Goal: Communication & Community: Share content

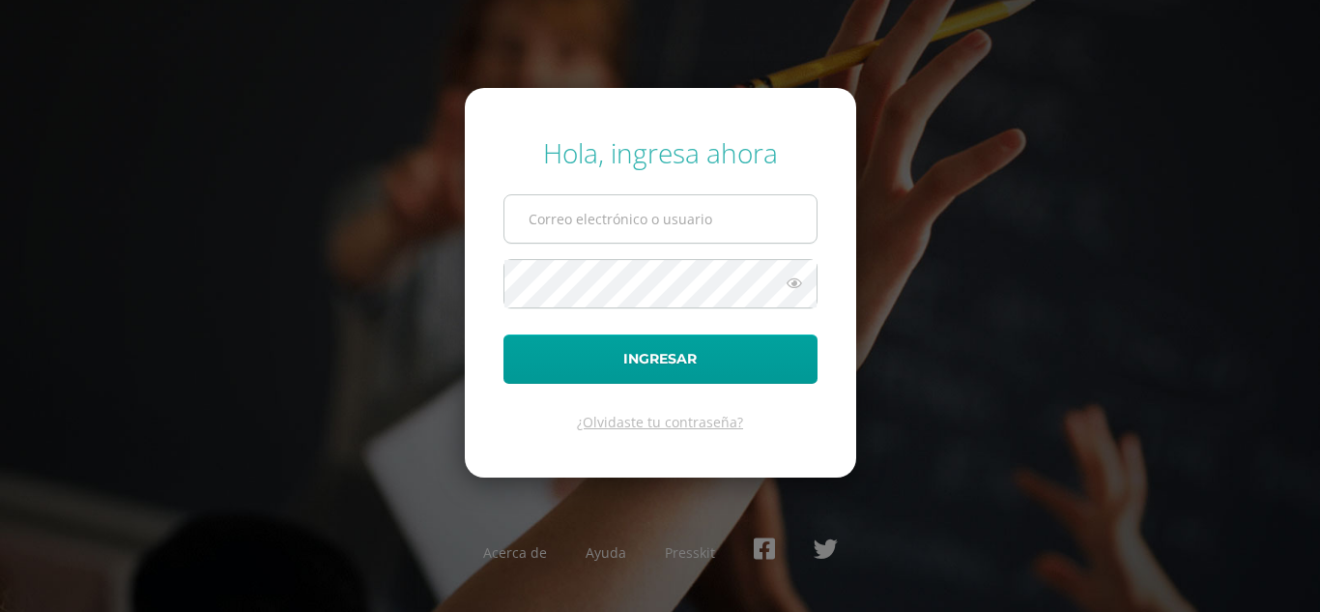
click at [554, 223] on input "text" at bounding box center [661, 218] width 312 height 47
type input "[EMAIL_ADDRESS][DOMAIN_NAME]"
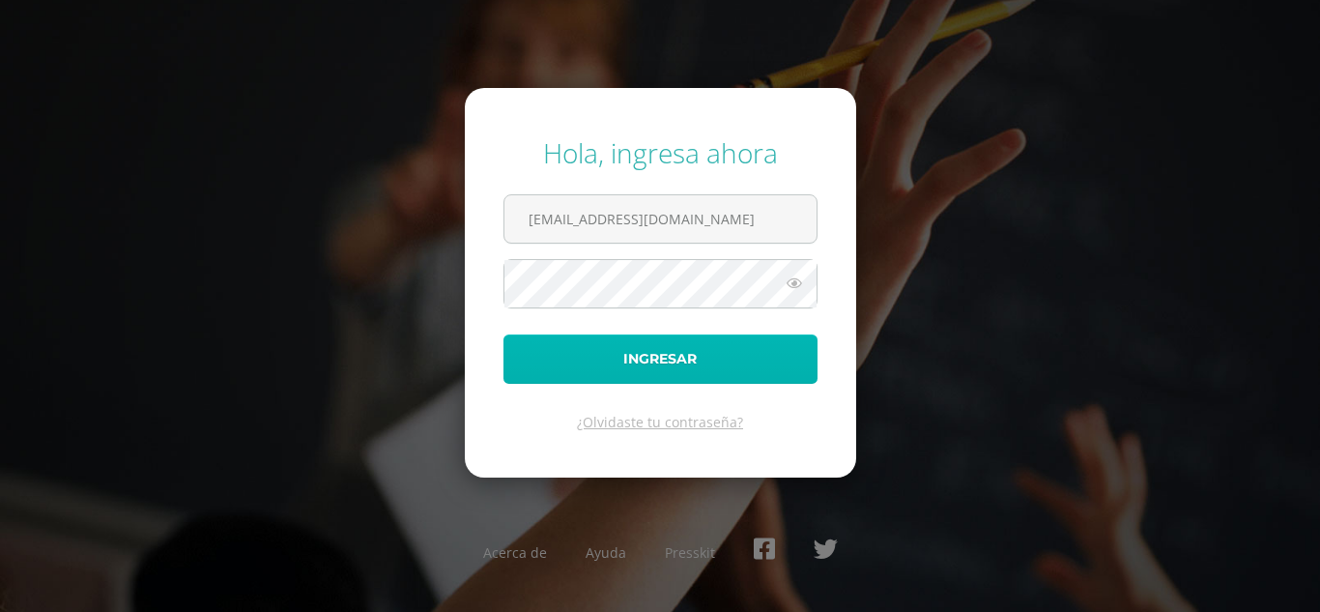
click at [648, 360] on button "Ingresar" at bounding box center [661, 358] width 314 height 49
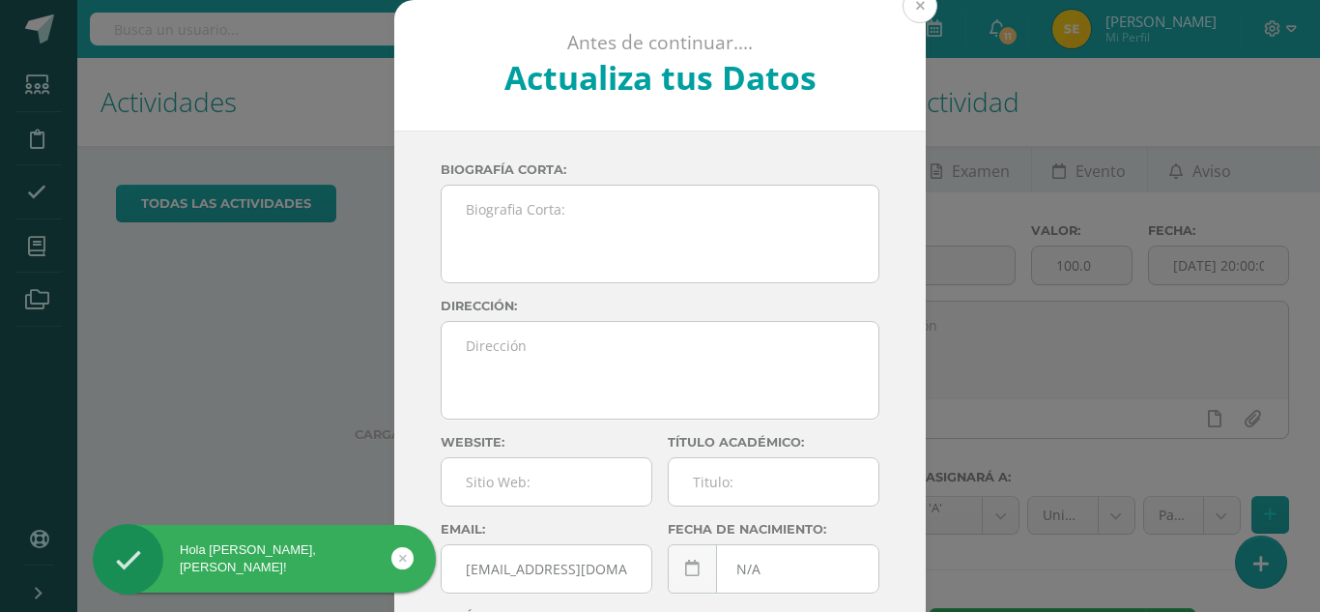
click at [918, 3] on button at bounding box center [920, 5] width 35 height 35
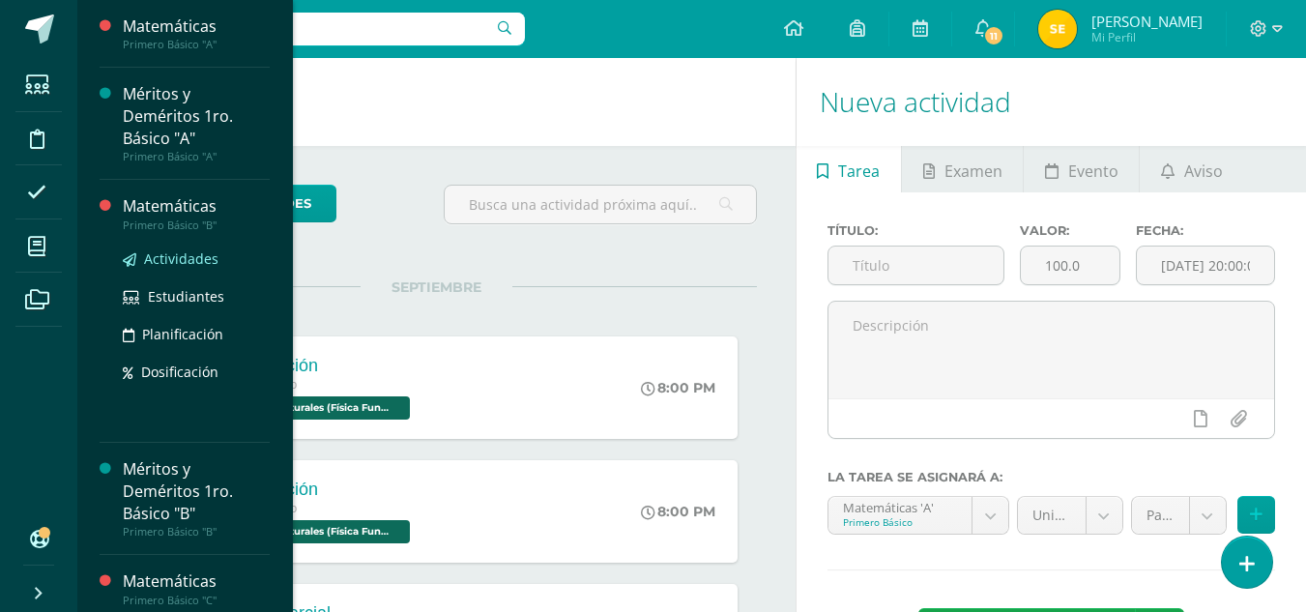
click at [193, 261] on span "Actividades" at bounding box center [181, 258] width 74 height 18
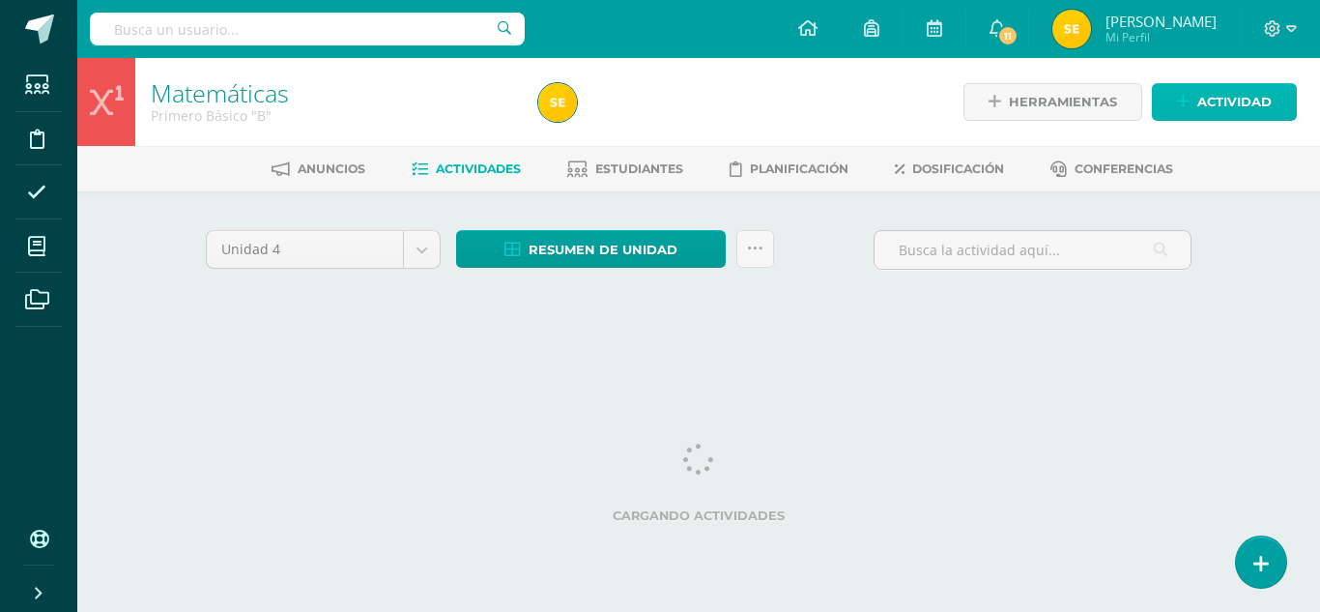
click at [1250, 101] on span "Actividad" at bounding box center [1235, 102] width 74 height 36
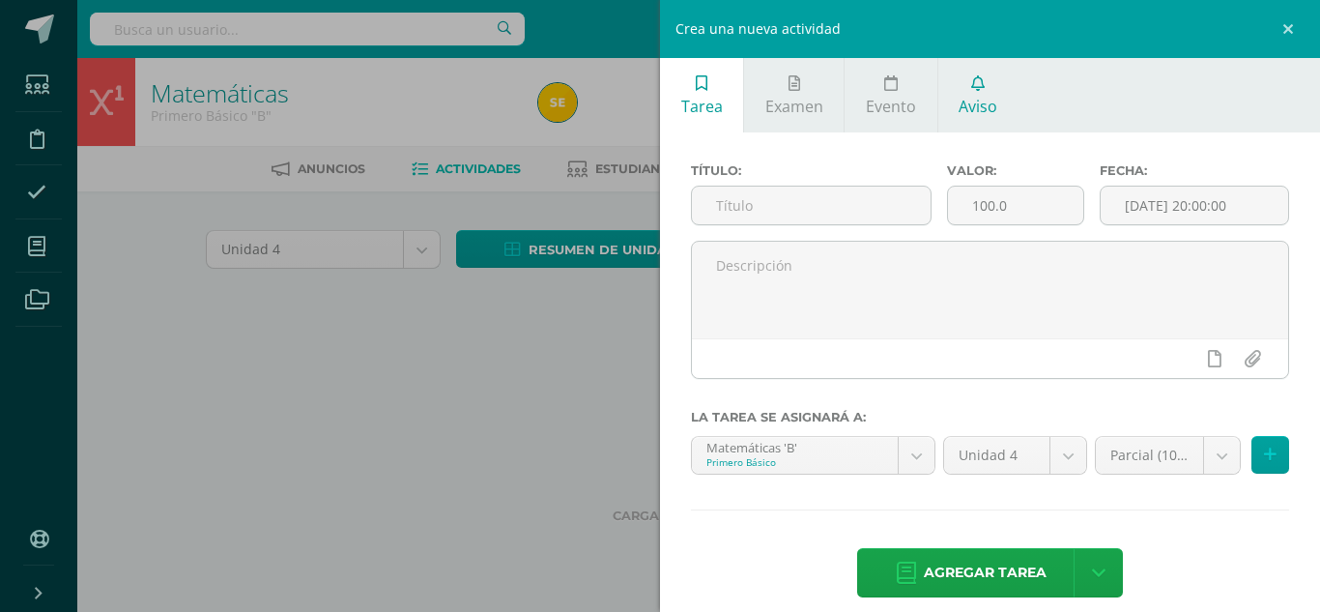
click at [982, 87] on icon at bounding box center [978, 82] width 14 height 15
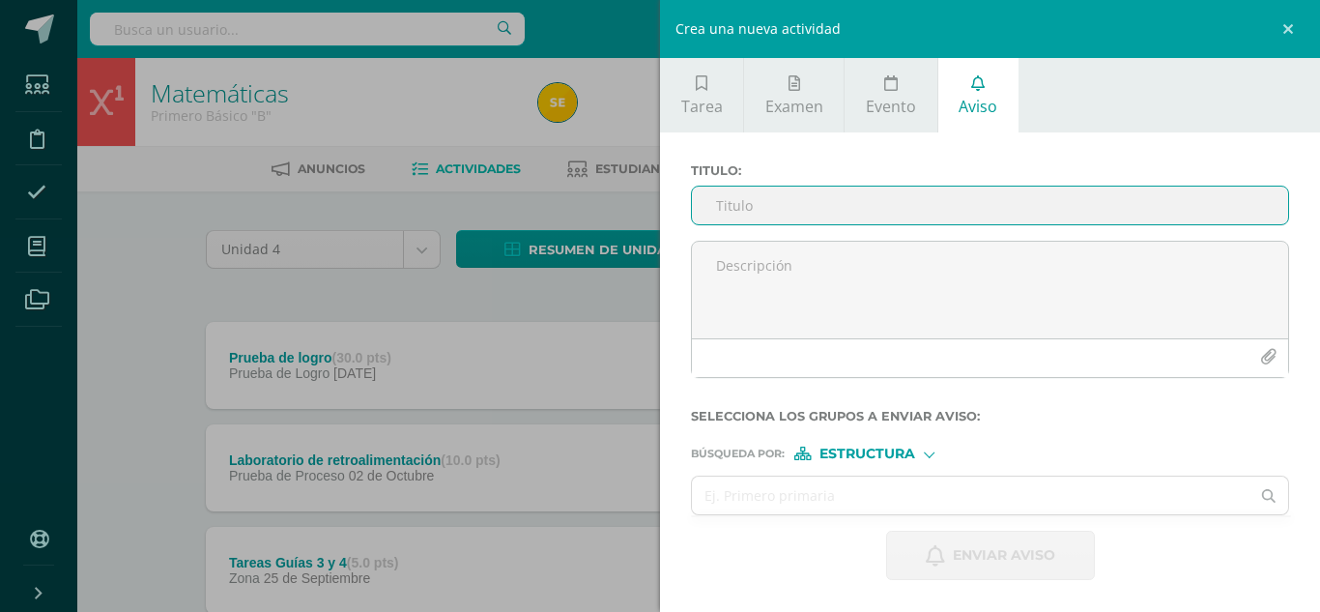
click at [804, 195] on input "Titulo :" at bounding box center [990, 206] width 596 height 38
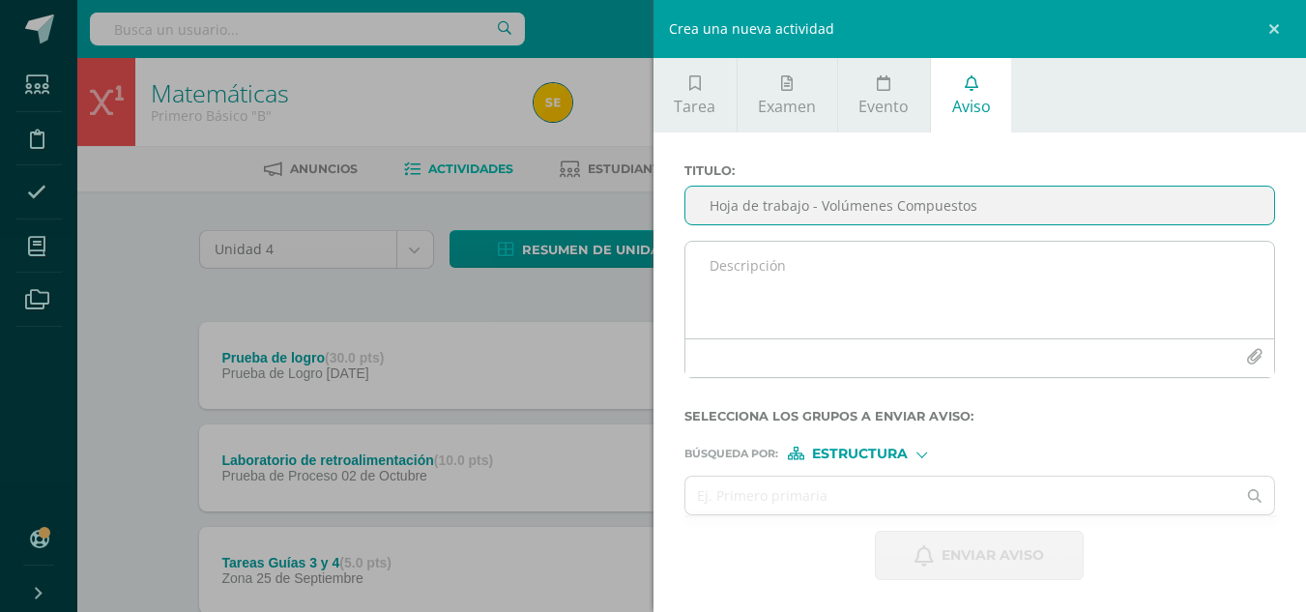
type input "Hoja de trabajo - Volúmenes Compuestos"
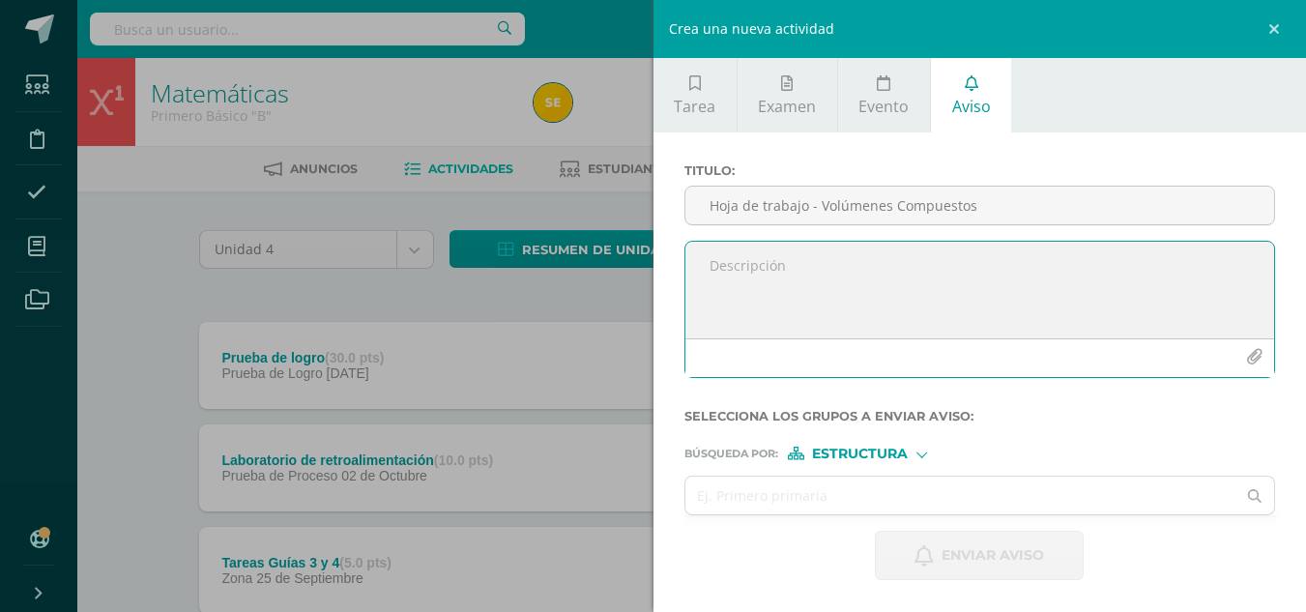
click at [780, 255] on textarea at bounding box center [980, 290] width 590 height 97
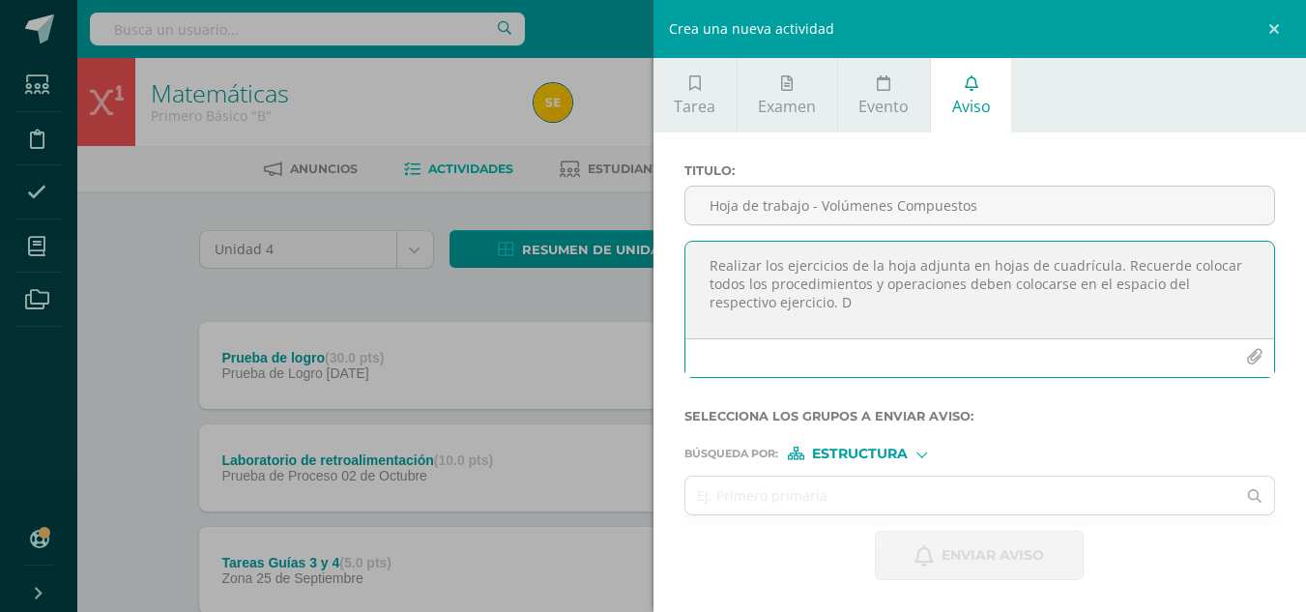
click at [1109, 267] on textarea "Realizar los ejercicios de la hoja adjunta en hojas de cuadrícula. Recuerde col…" at bounding box center [980, 290] width 590 height 97
click at [1073, 306] on textarea "Realizar los ejercicios de la hoja adjunta en hojas de cuadrícula. Debe encontr…" at bounding box center [980, 290] width 590 height 97
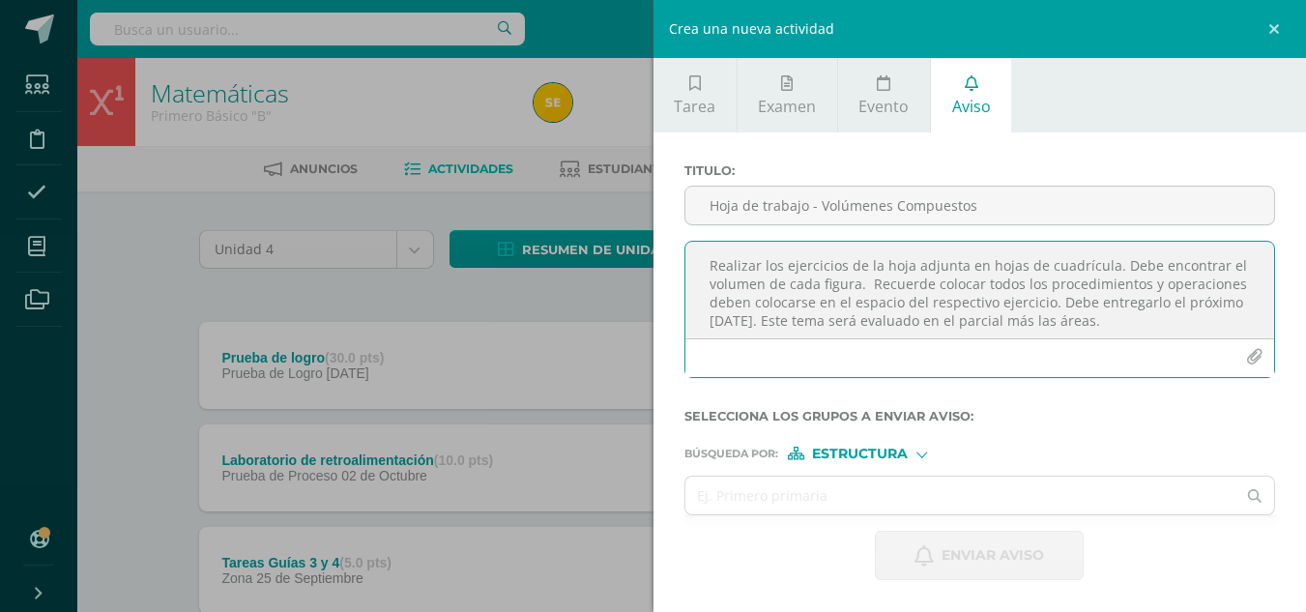
type textarea "Realizar los ejercicios de la hoja adjunta en hojas de cuadrícula. Debe encontr…"
click at [1249, 356] on icon "button" at bounding box center [1254, 357] width 16 height 16
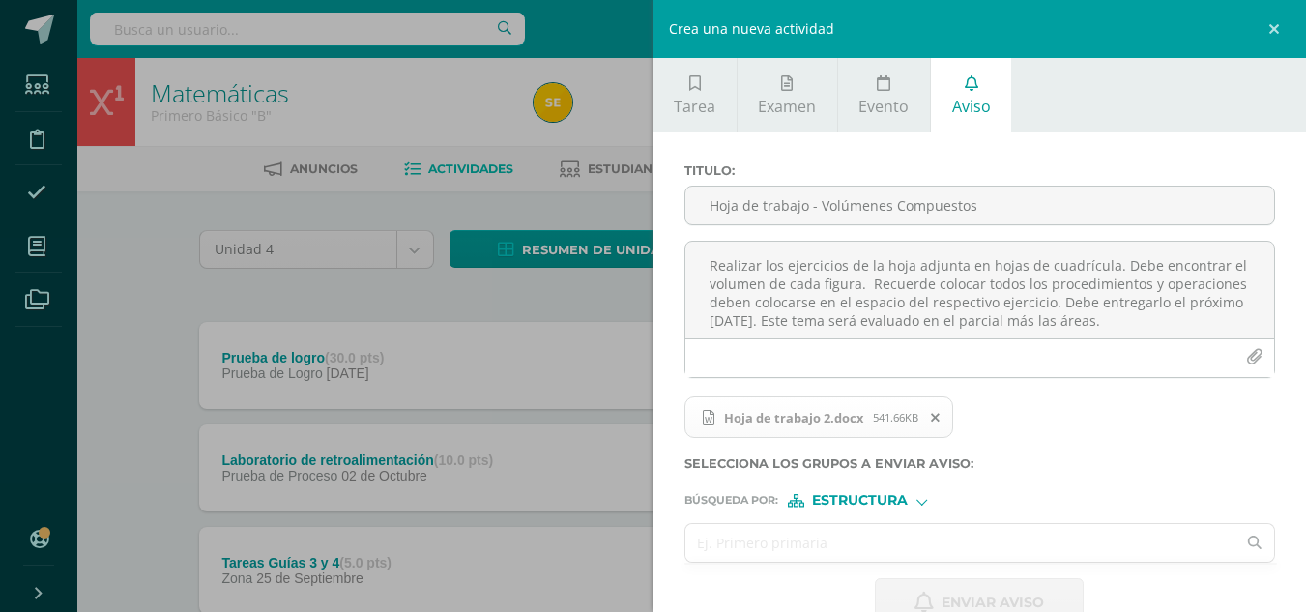
click at [876, 542] on input "text" at bounding box center [960, 543] width 551 height 38
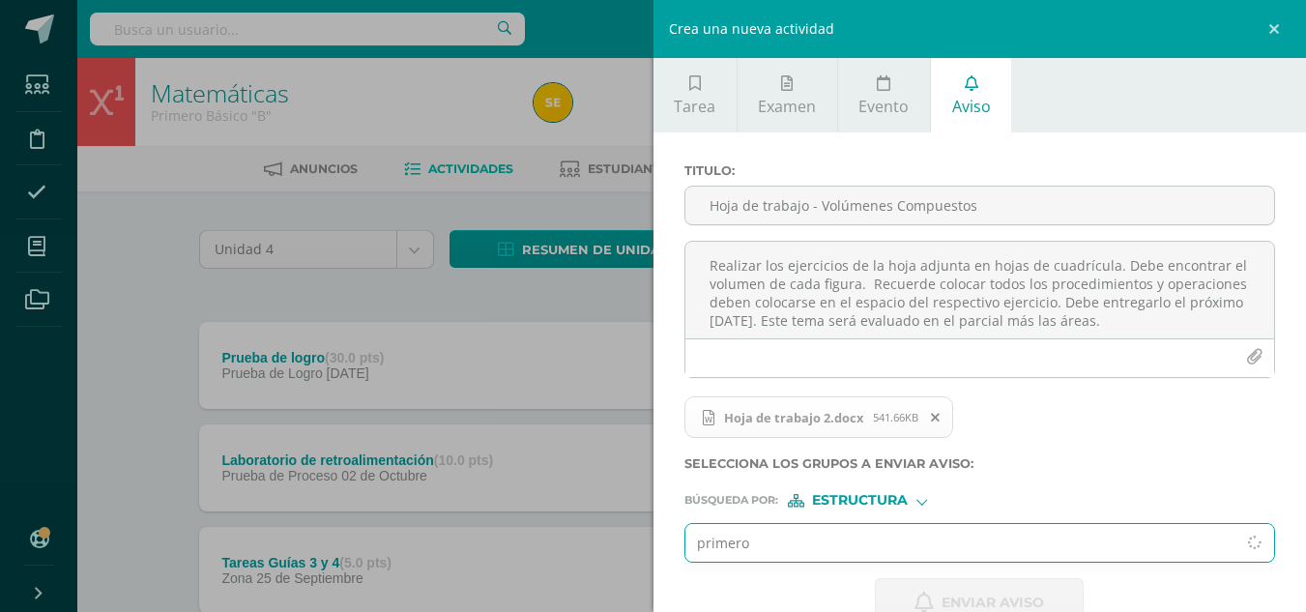
type input "primero B"
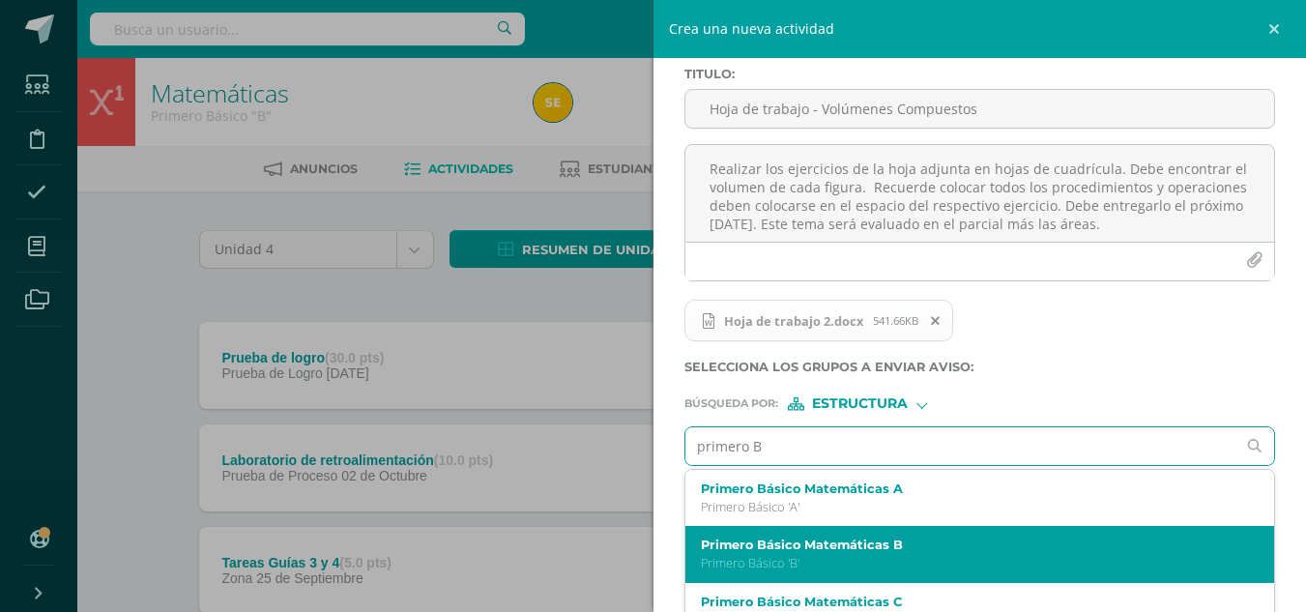
click at [857, 559] on p "Primero Básico 'B'" at bounding box center [968, 563] width 534 height 16
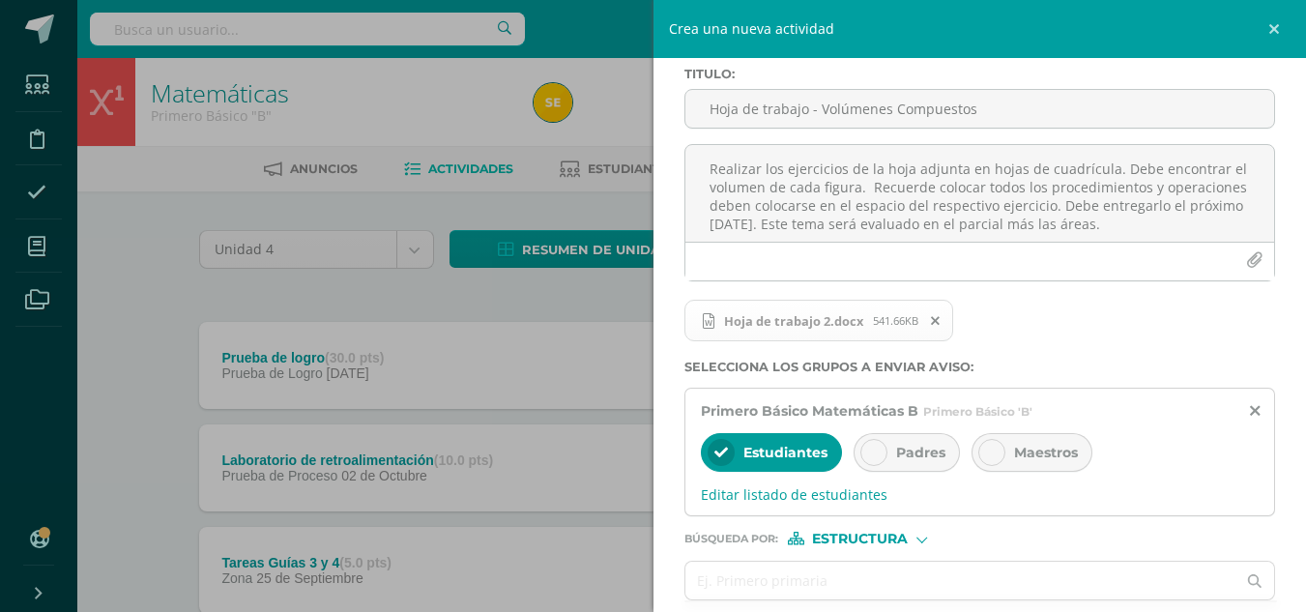
click at [876, 452] on icon at bounding box center [874, 453] width 14 height 14
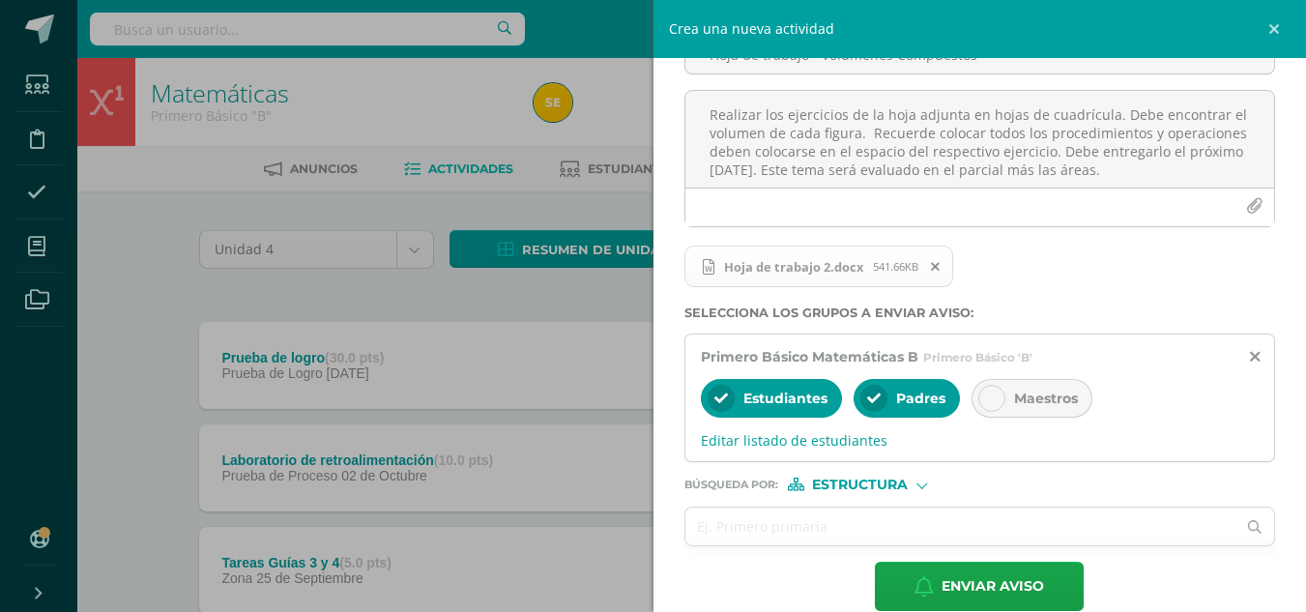
scroll to position [181, 0]
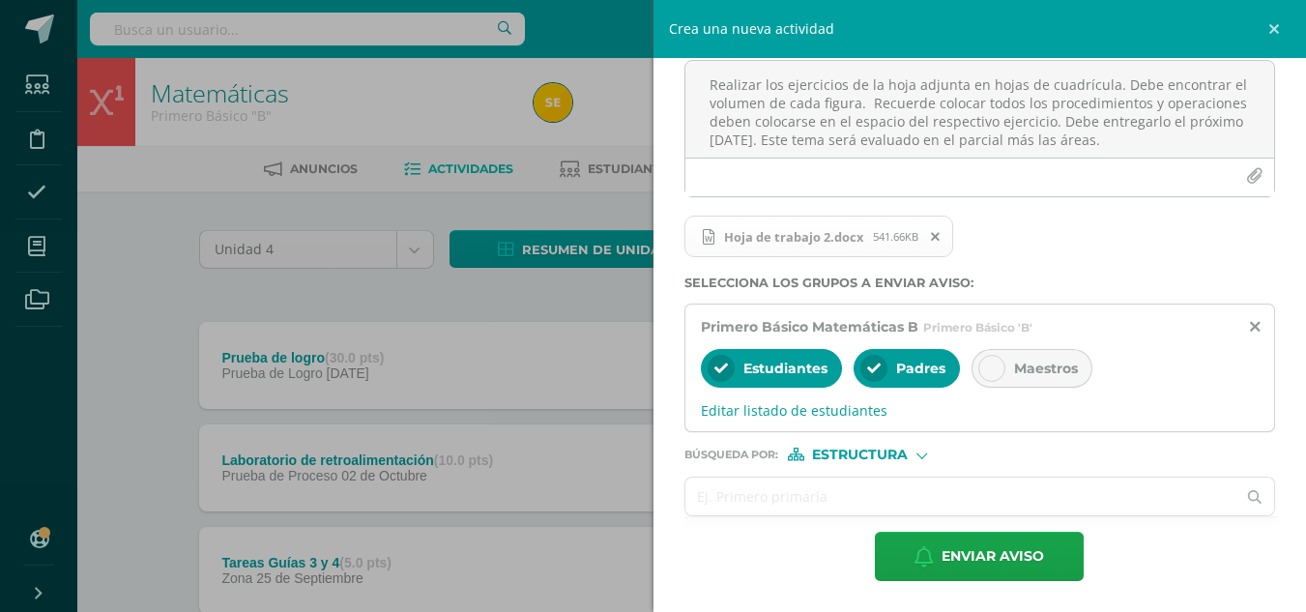
click at [773, 503] on input "text" at bounding box center [960, 496] width 551 height 38
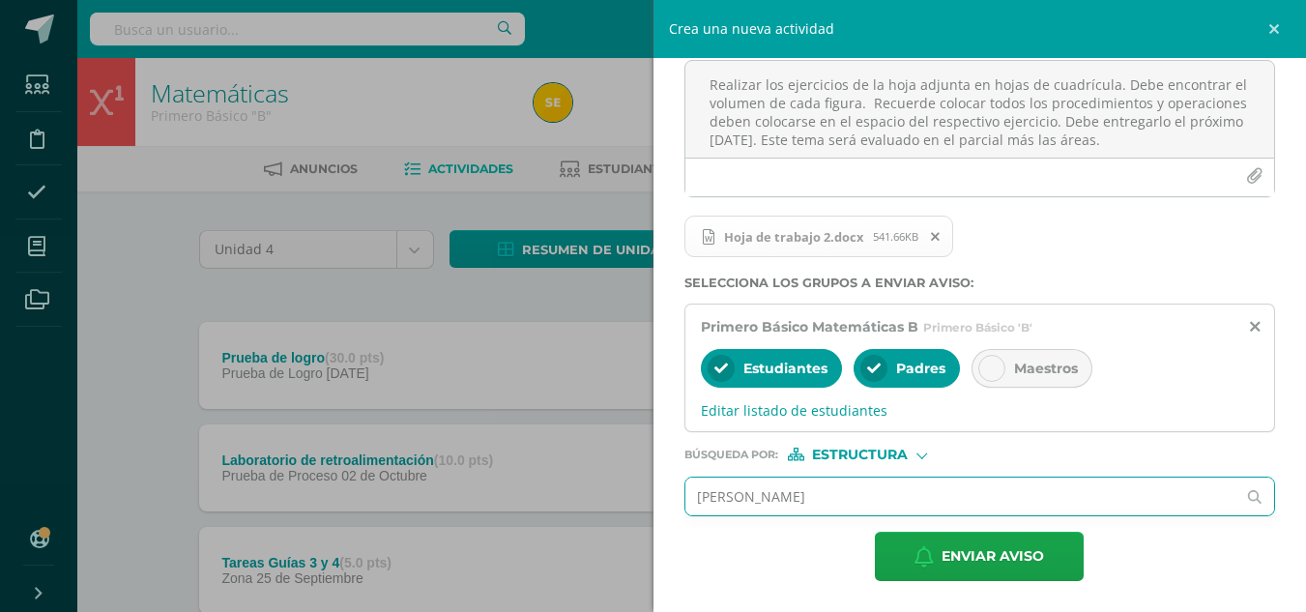
type input "sergio gustavo"
click at [918, 457] on div at bounding box center [921, 454] width 8 height 8
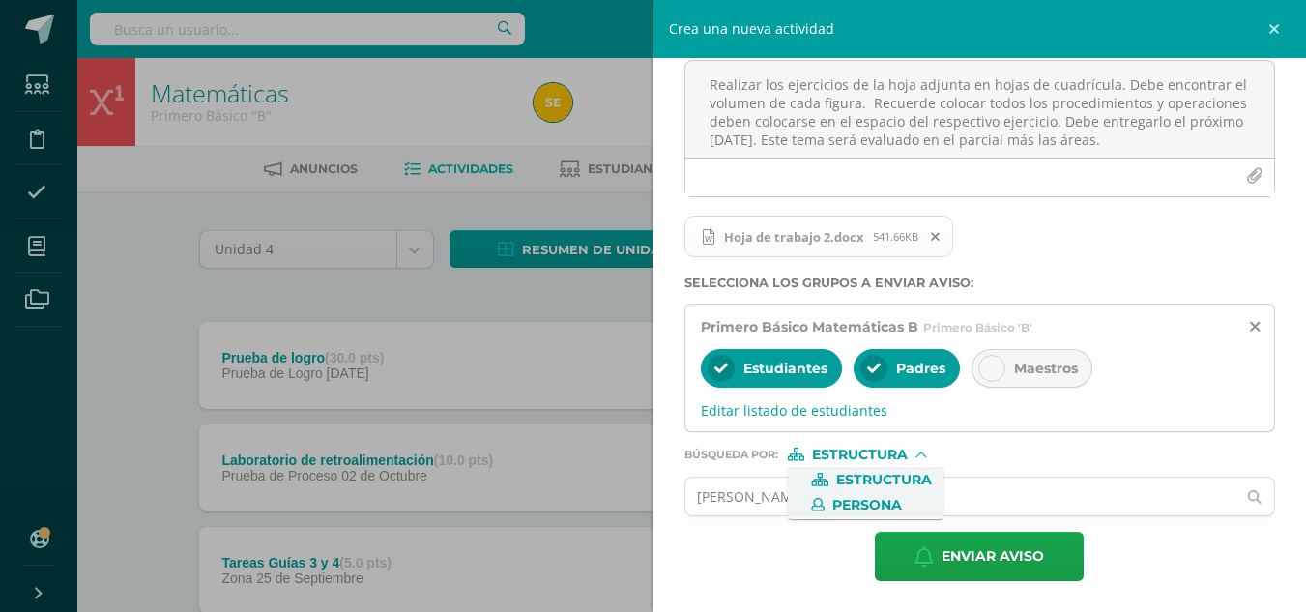
click at [894, 506] on span "Persona" at bounding box center [867, 505] width 70 height 11
click at [858, 505] on input "text" at bounding box center [960, 496] width 551 height 38
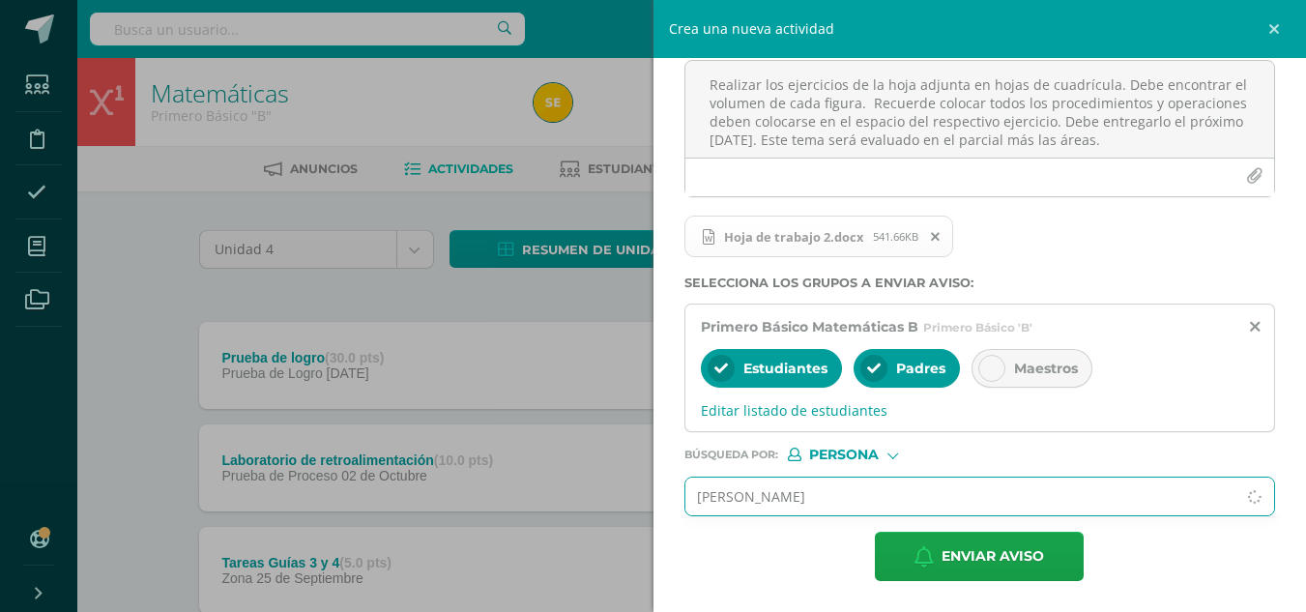
type input "sergio gustavo"
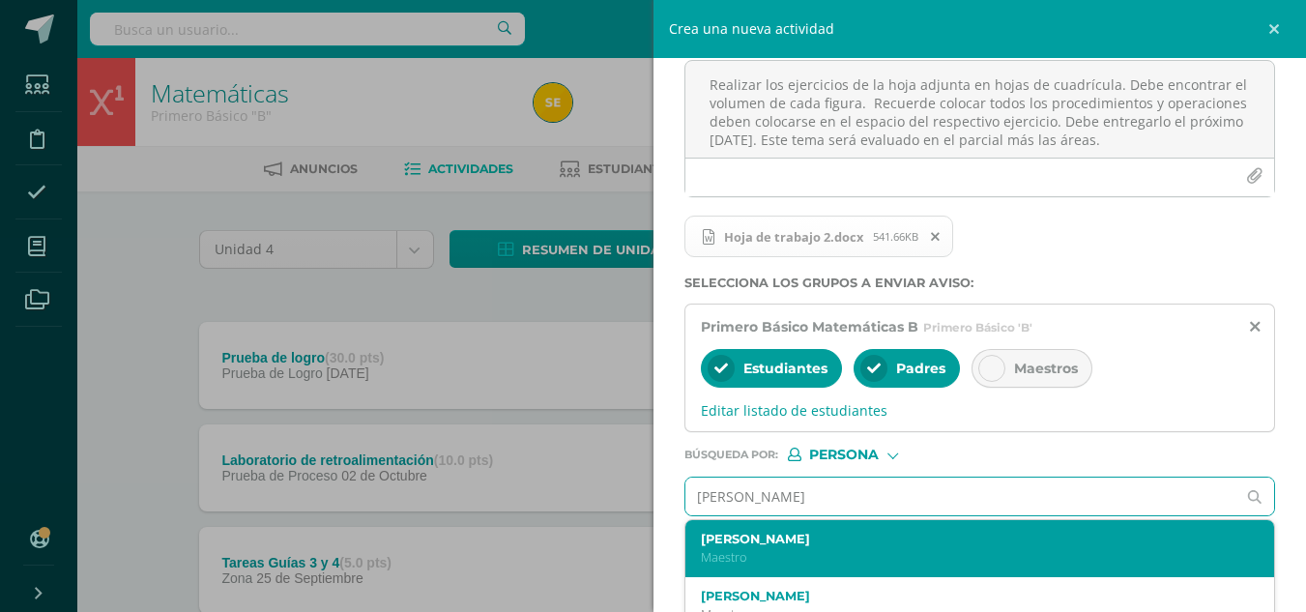
click at [838, 531] on div "Sergio Gustavo Amaya Contreras Maestro" at bounding box center [980, 548] width 590 height 57
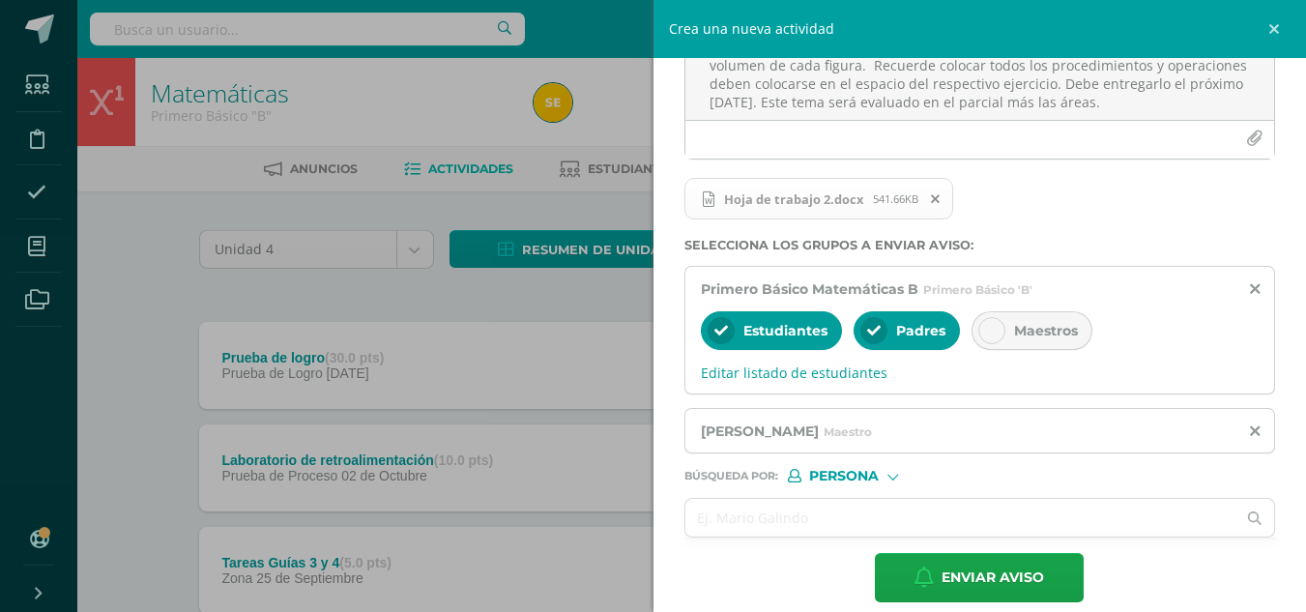
scroll to position [240, 0]
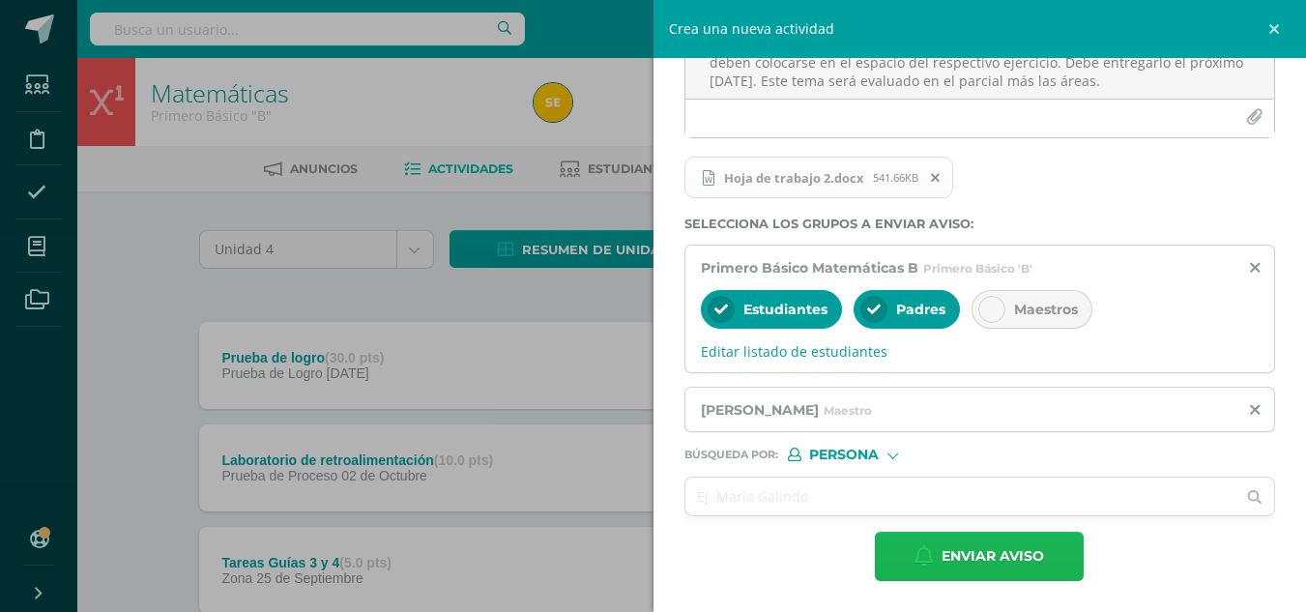
click at [994, 557] on span "Enviar aviso" at bounding box center [992, 556] width 102 height 47
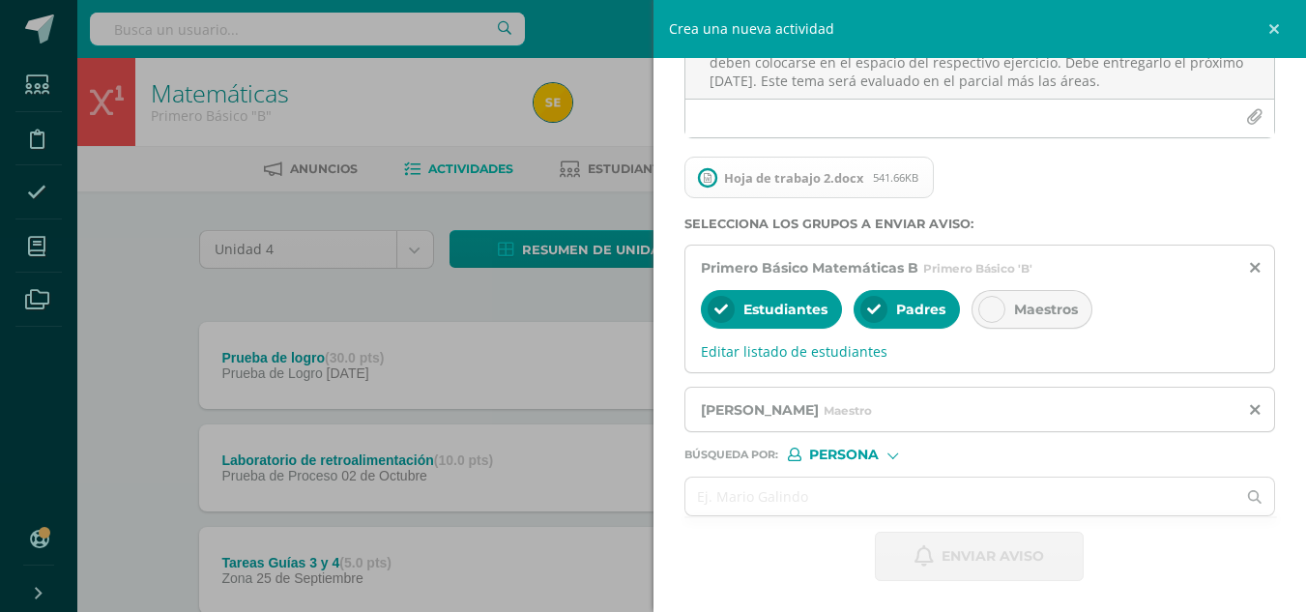
scroll to position [0, 0]
